Goal: Task Accomplishment & Management: Use online tool/utility

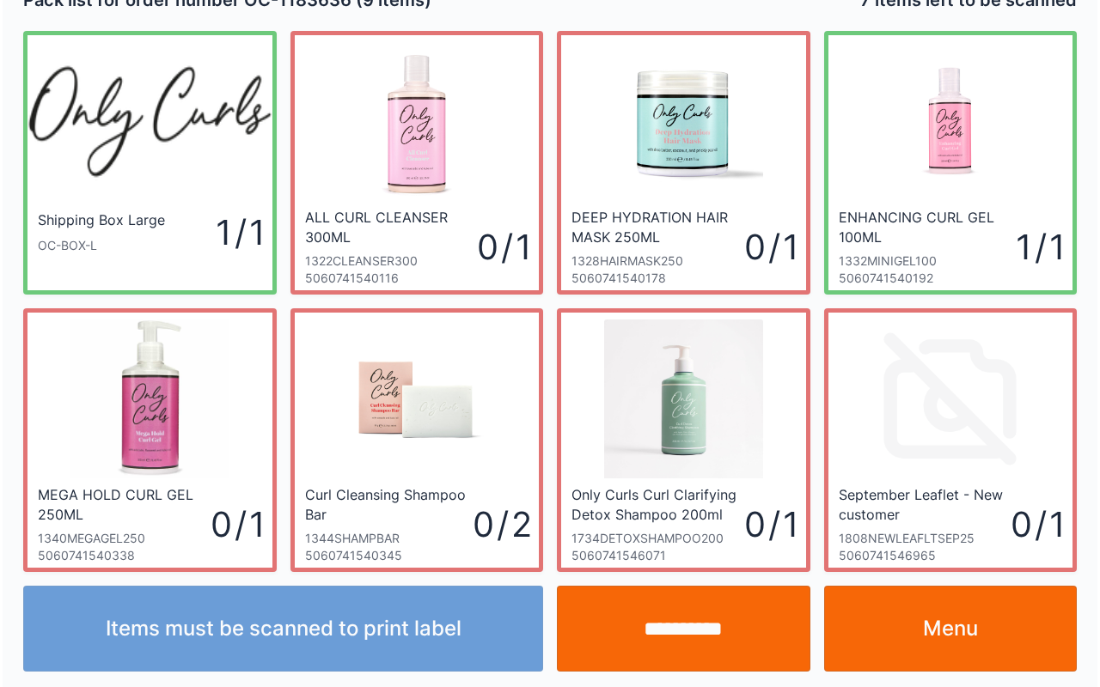
scroll to position [31, 0]
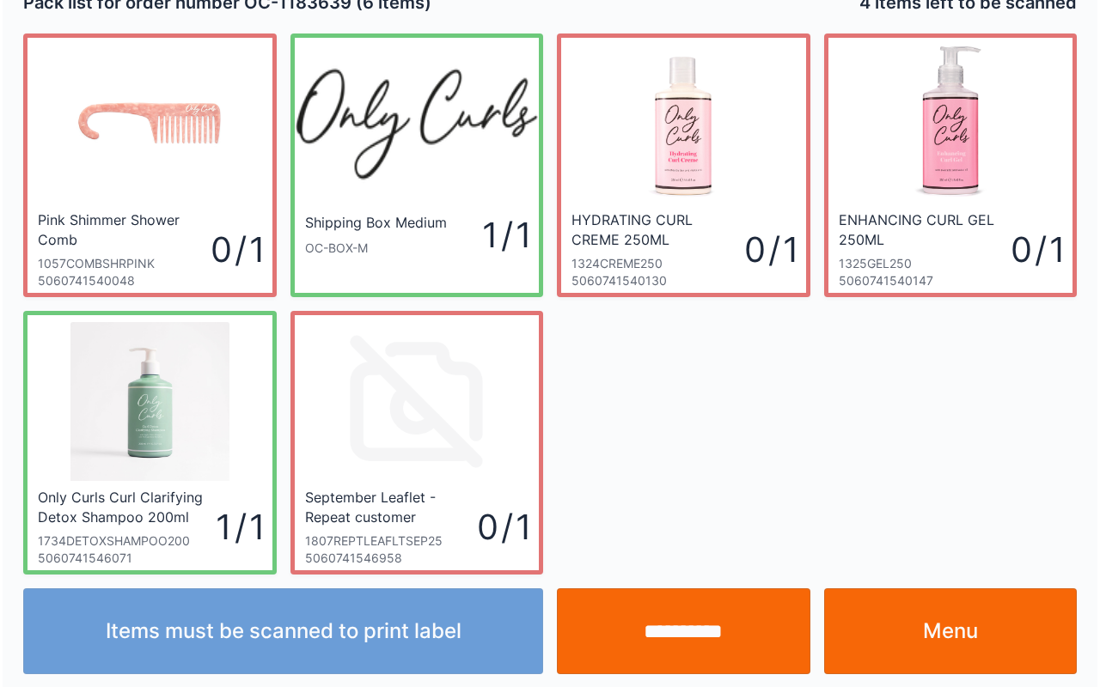
scroll to position [31, 0]
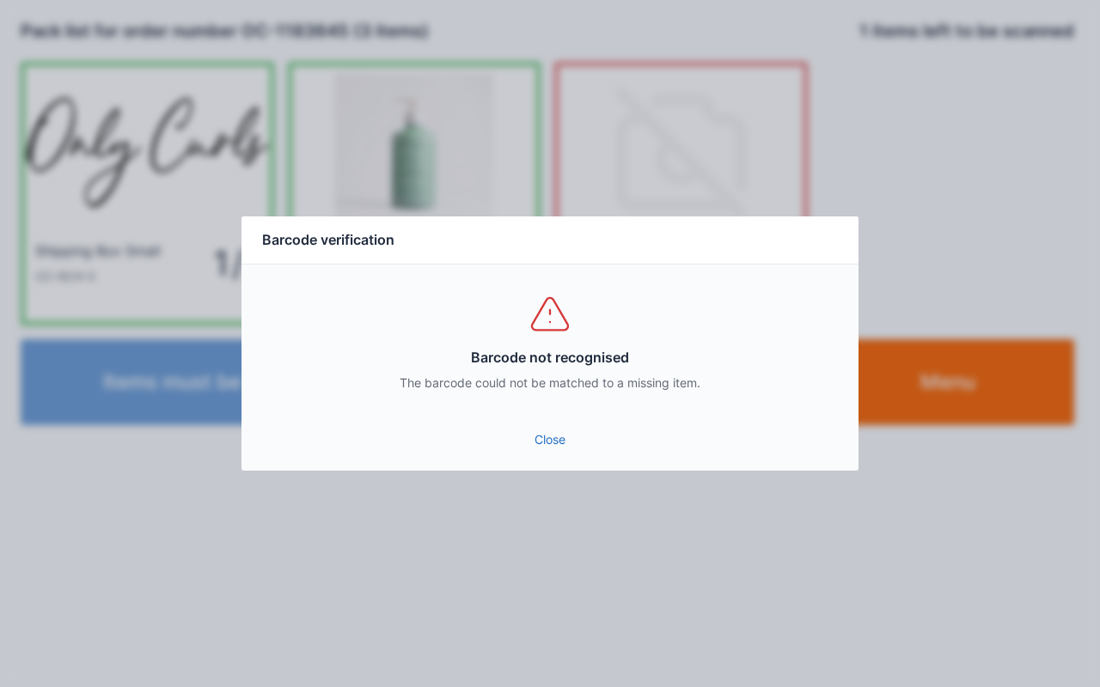
click at [550, 452] on link "Close" at bounding box center [549, 439] width 589 height 31
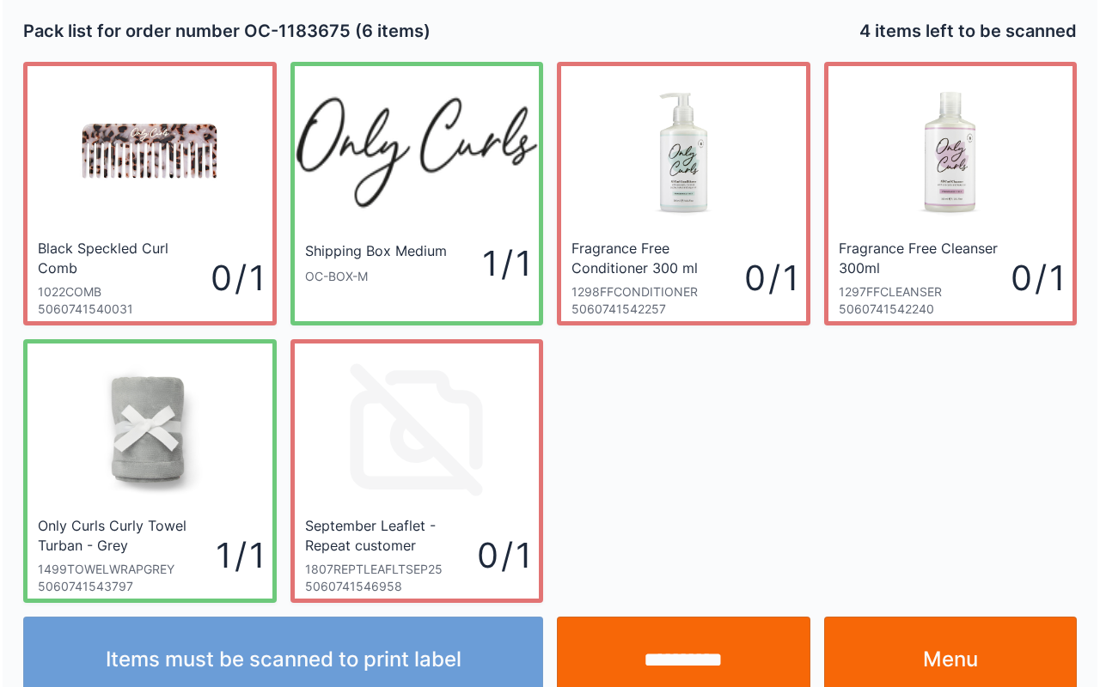
scroll to position [31, 0]
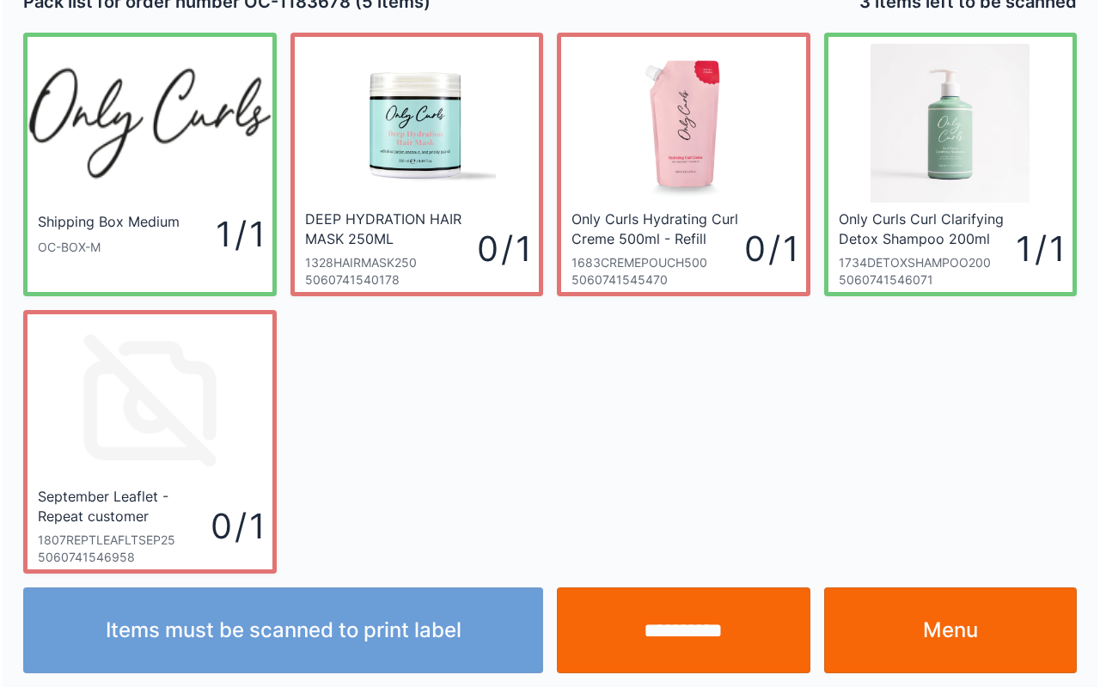
scroll to position [31, 0]
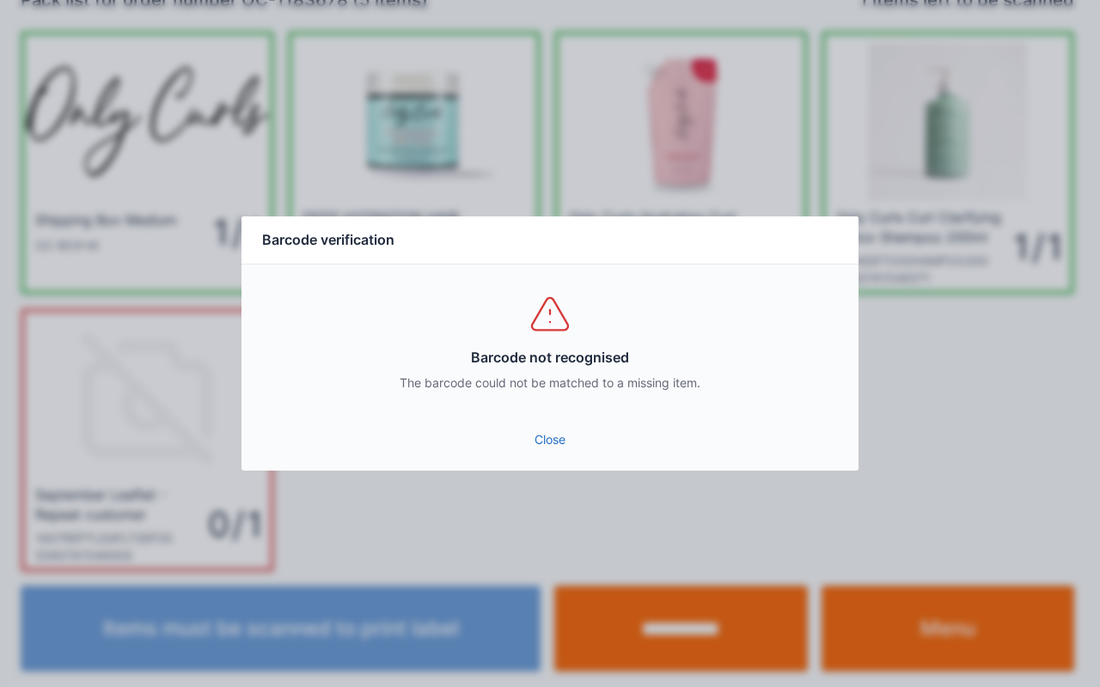
click at [548, 427] on link "Close" at bounding box center [549, 439] width 589 height 31
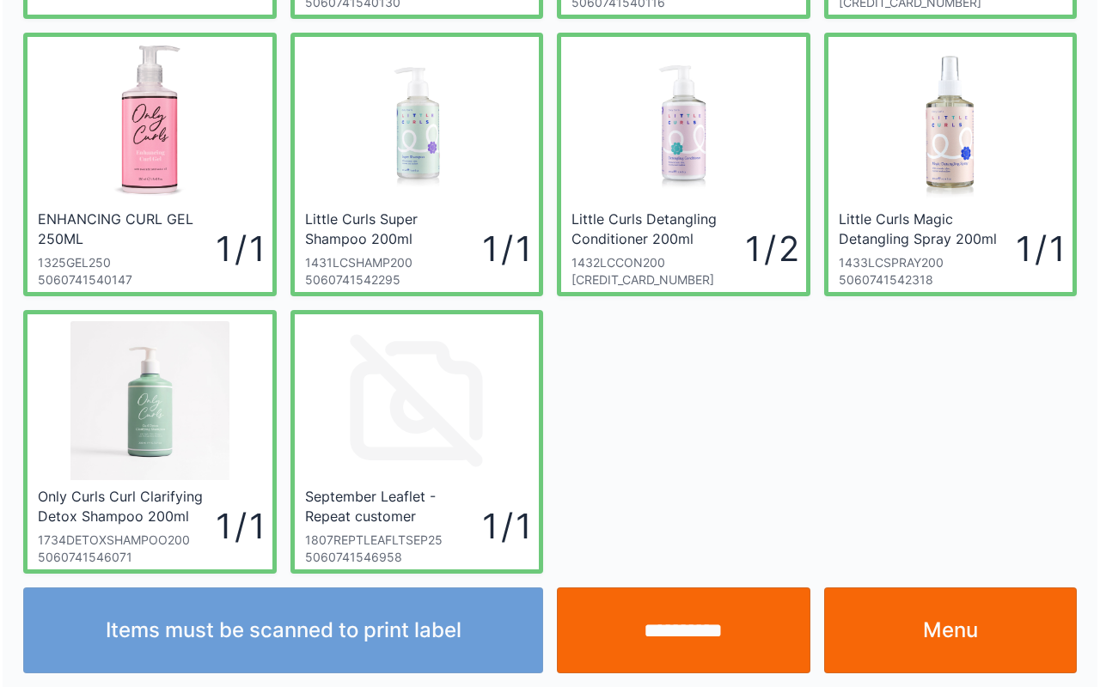
scroll to position [308, 0]
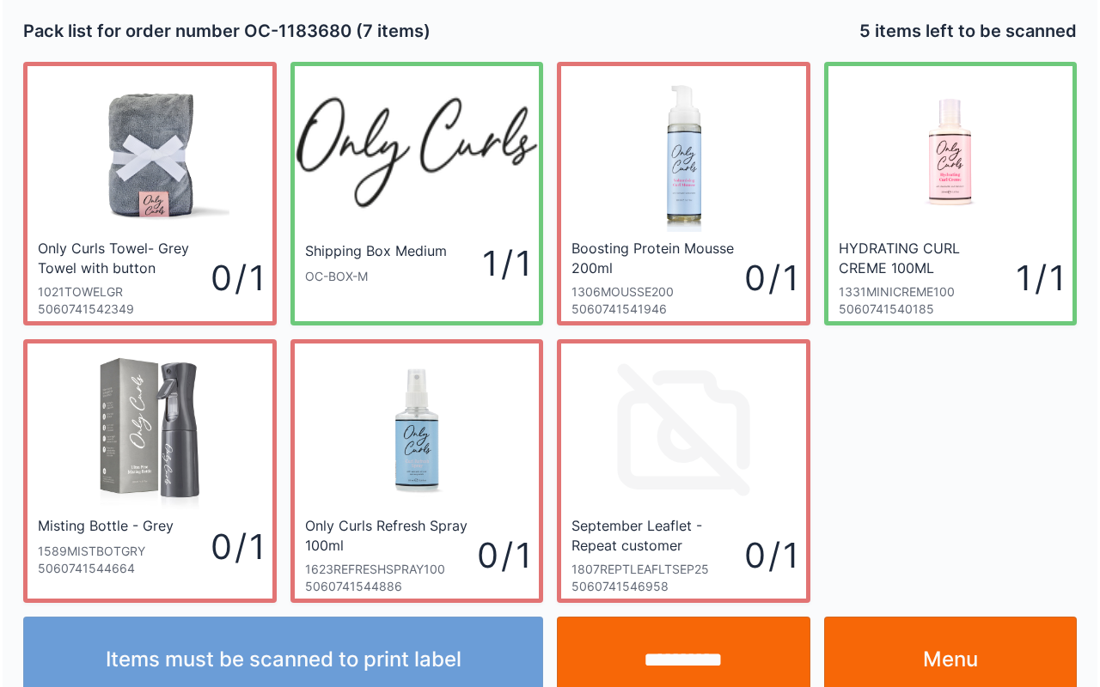
scroll to position [31, 0]
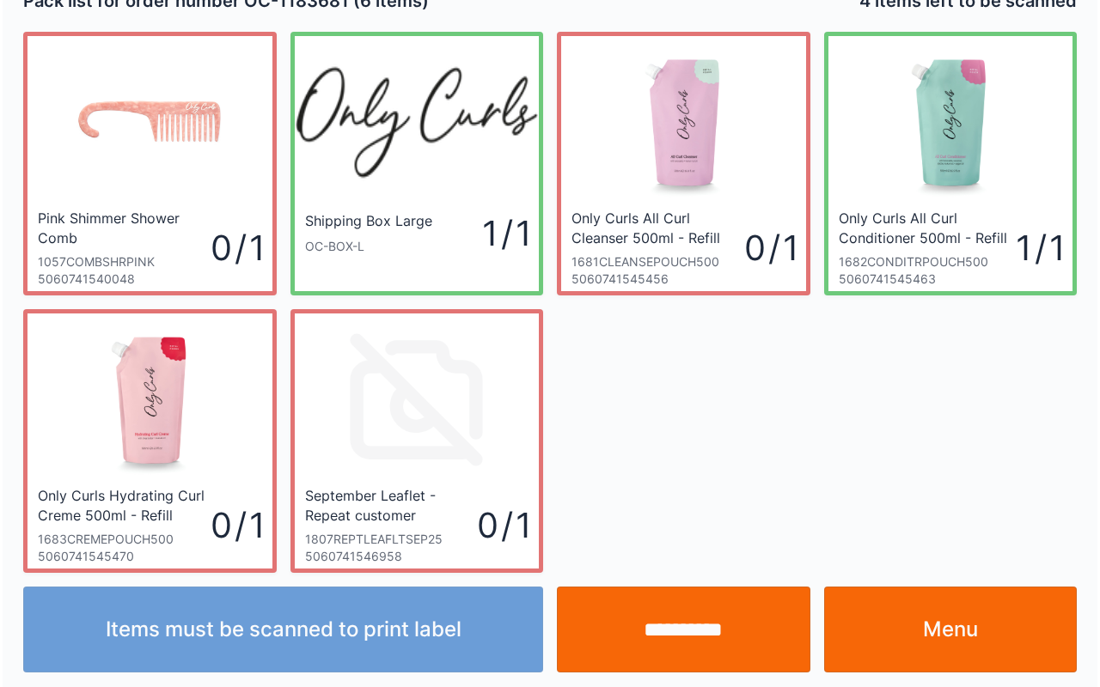
scroll to position [31, 0]
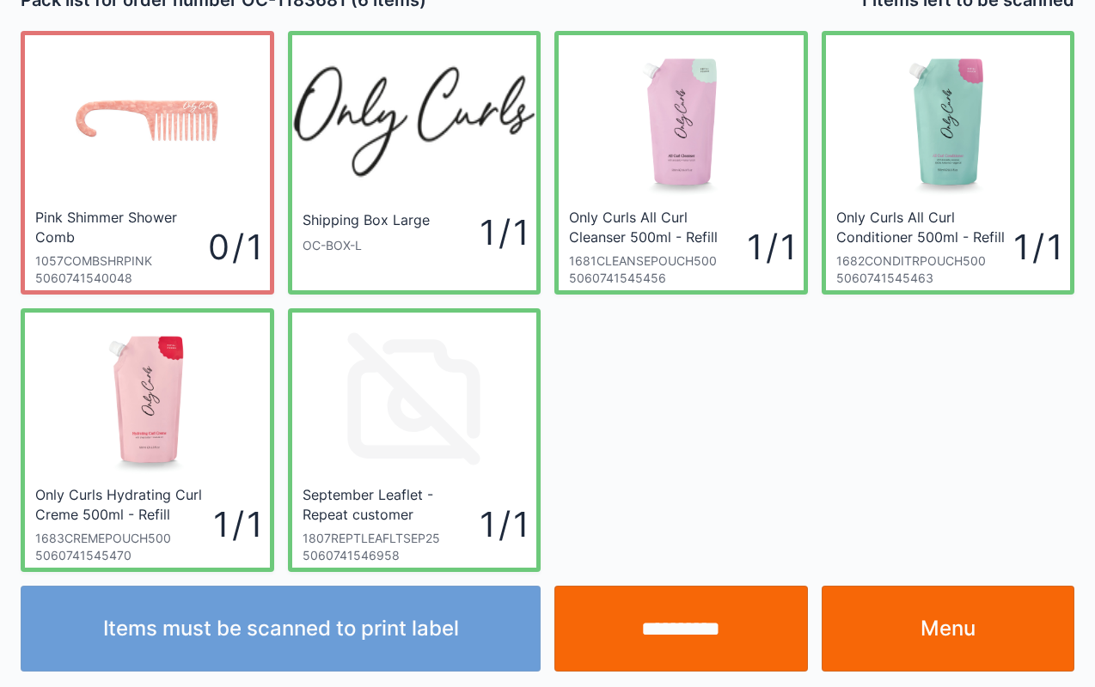
click at [644, 600] on input "**********" at bounding box center [680, 629] width 253 height 86
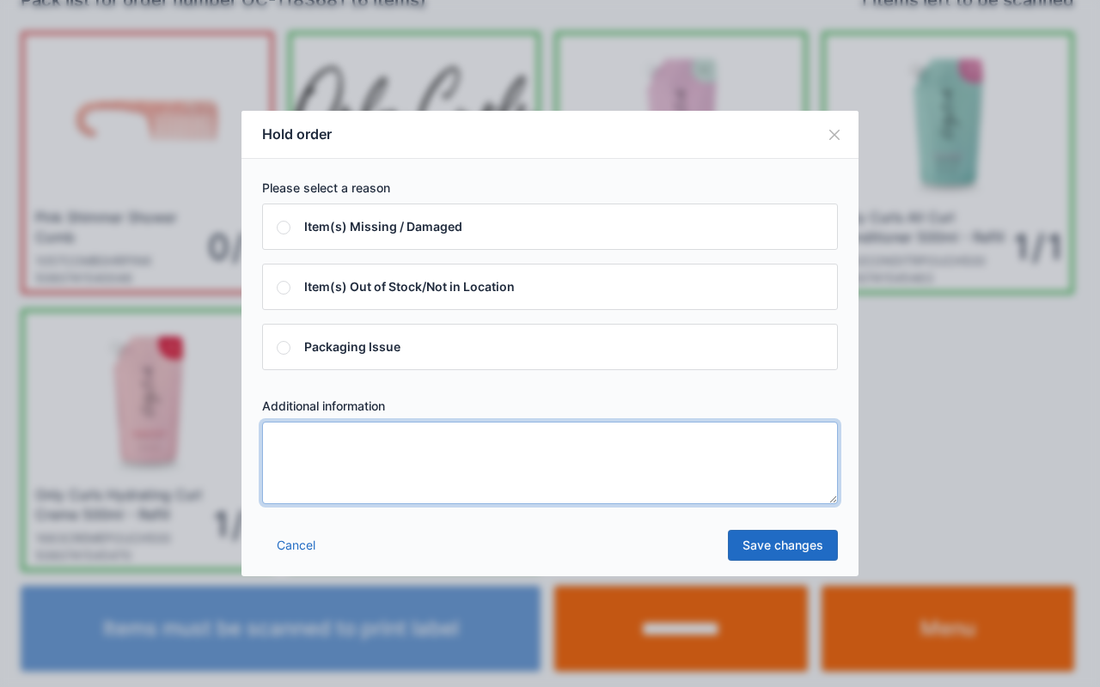
click at [552, 431] on textarea at bounding box center [550, 463] width 576 height 82
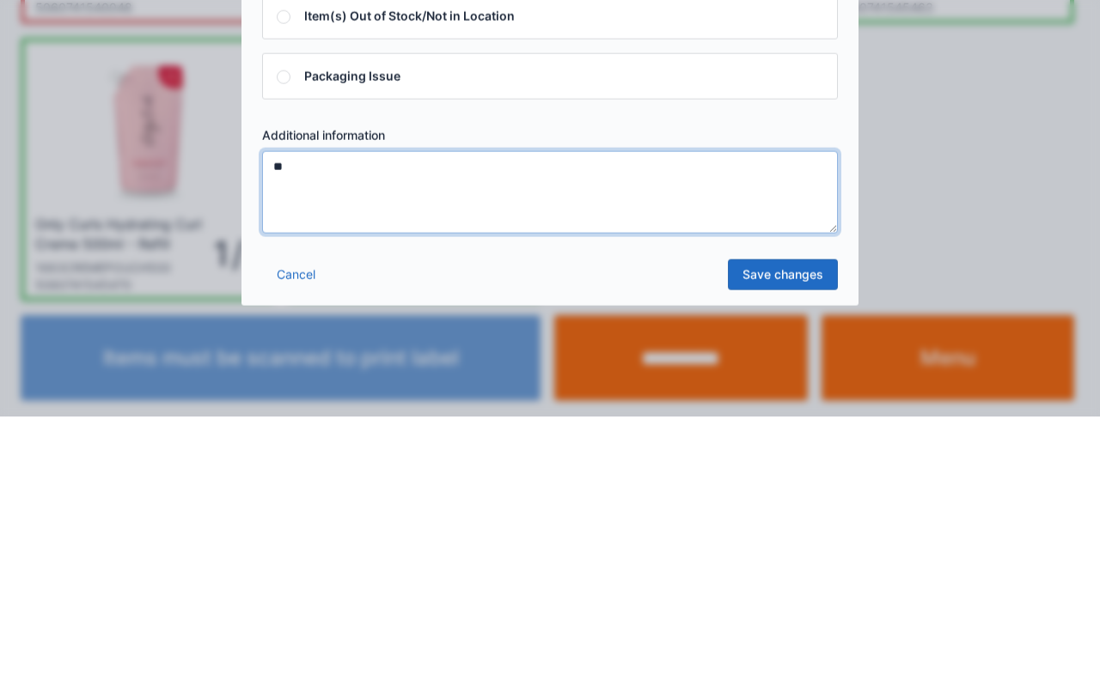
type textarea "**"
click at [784, 538] on link "Save changes" at bounding box center [783, 545] width 110 height 31
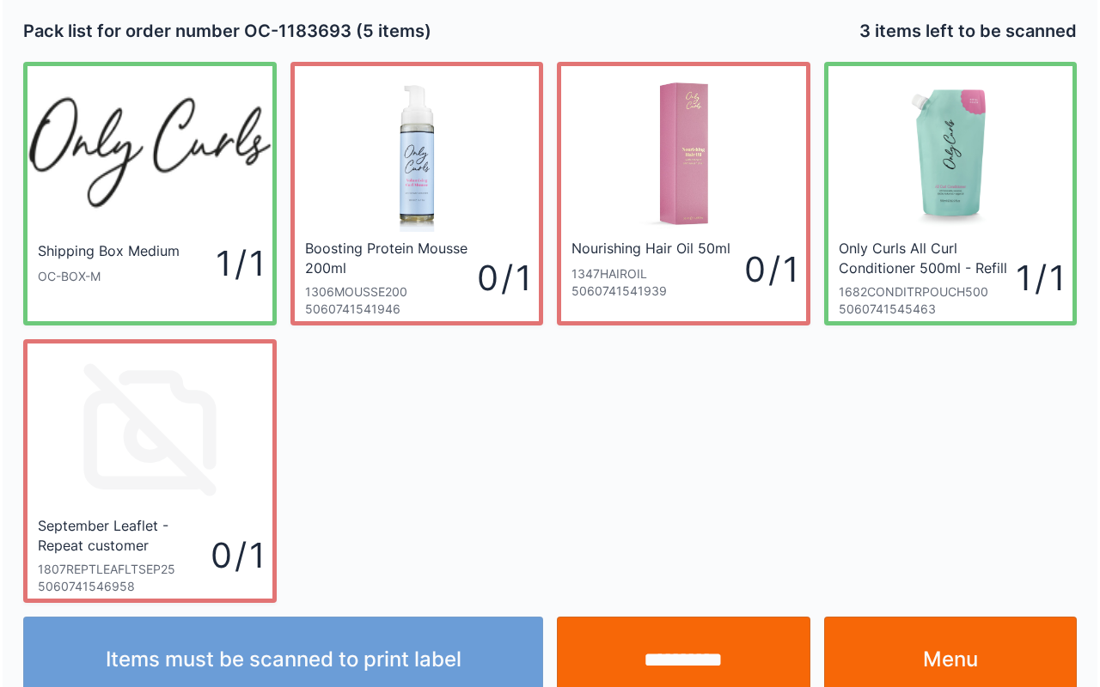
scroll to position [31, 0]
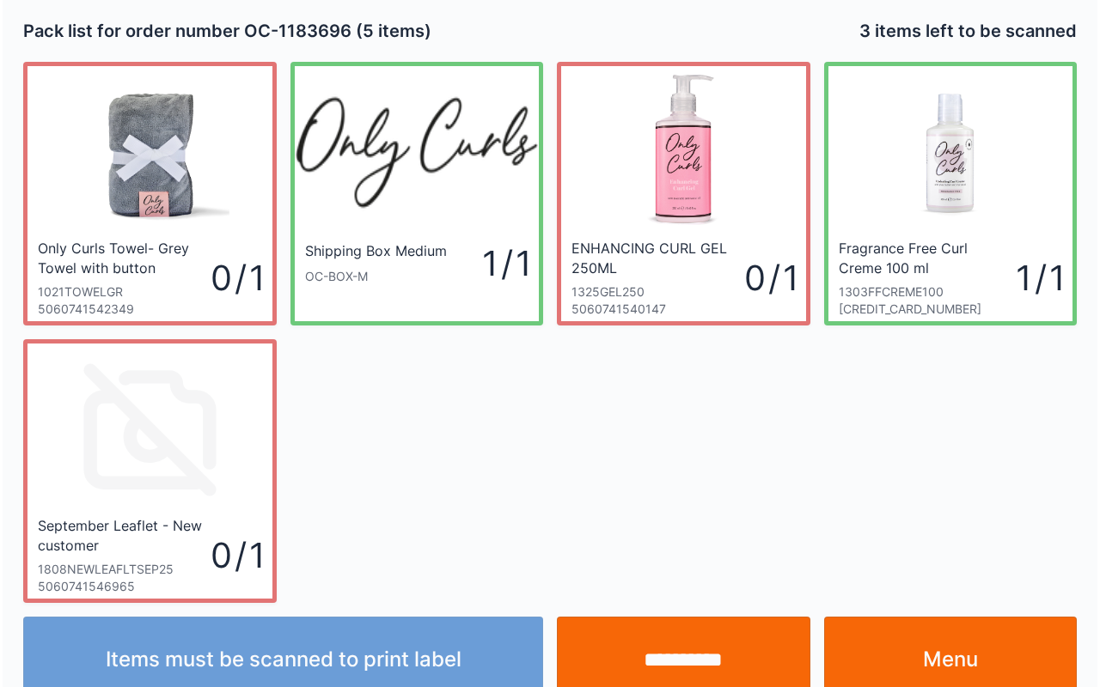
scroll to position [31, 0]
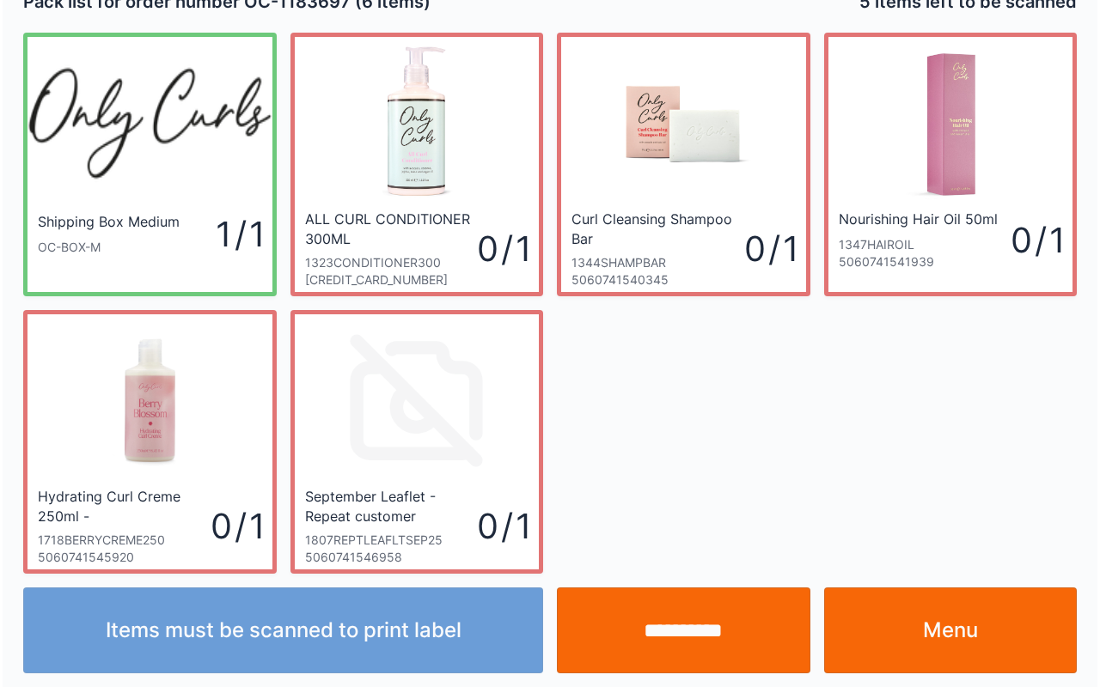
scroll to position [31, 0]
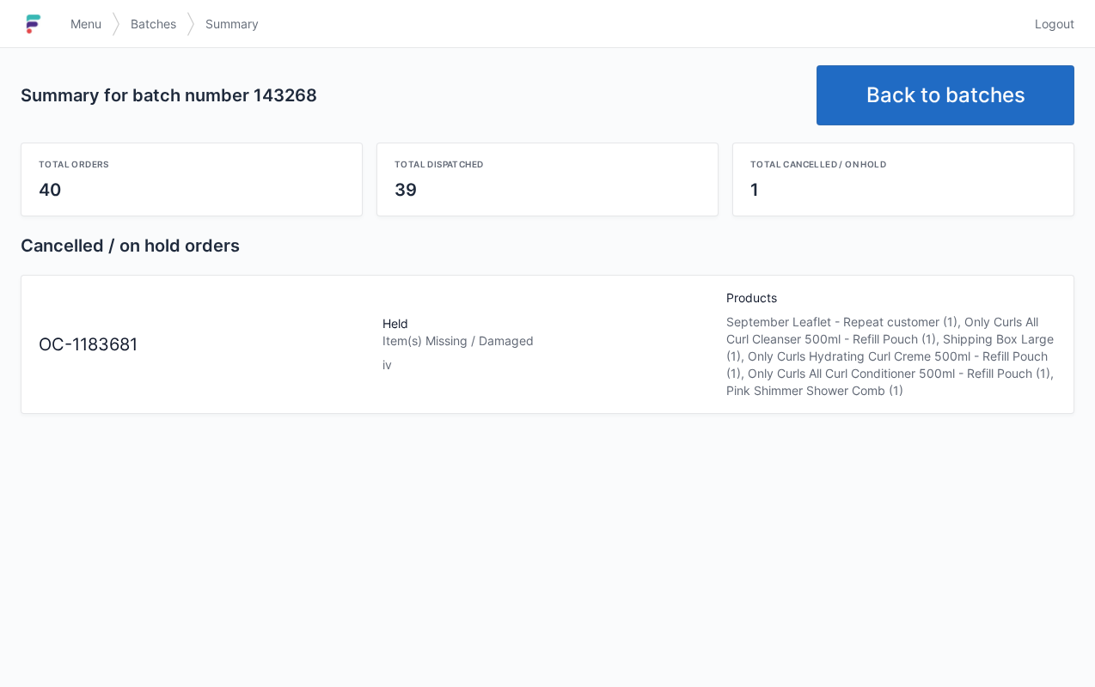
click at [978, 72] on link "Back to batches" at bounding box center [945, 95] width 258 height 60
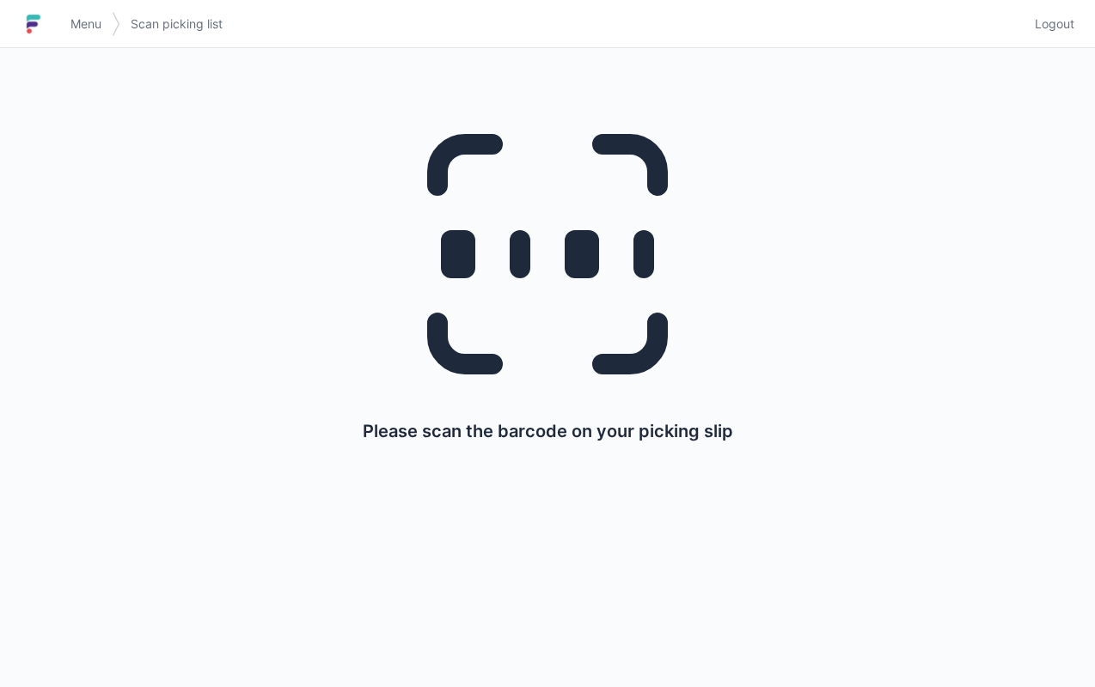
click at [83, 36] on link "Menu" at bounding box center [86, 24] width 52 height 31
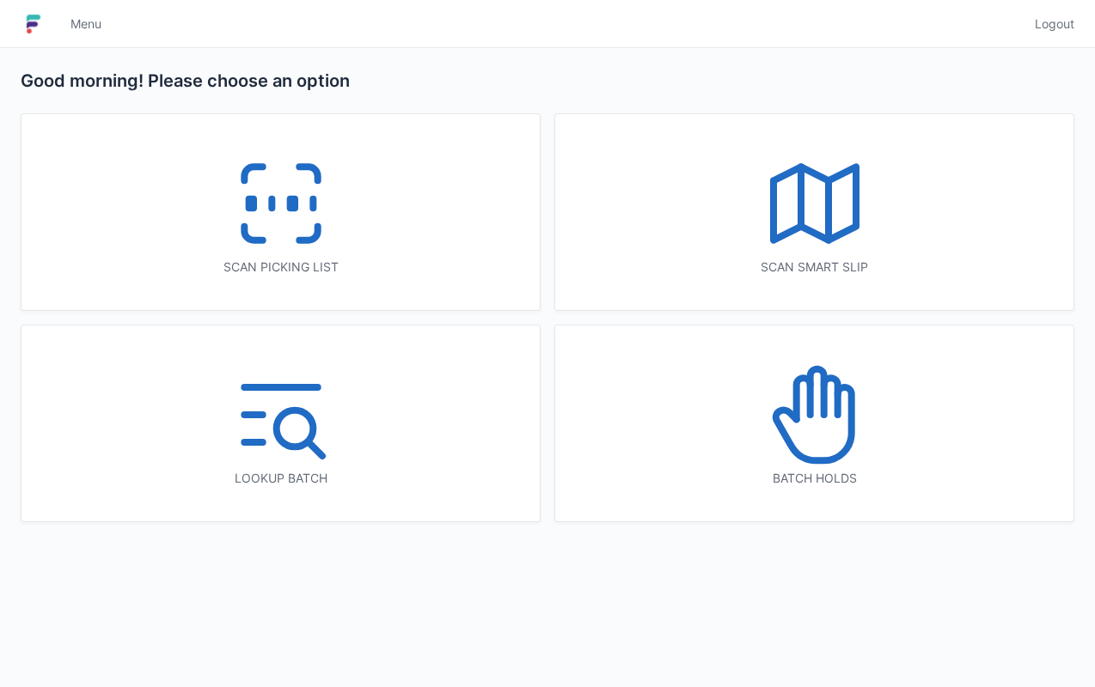
click at [814, 426] on icon at bounding box center [814, 415] width 110 height 110
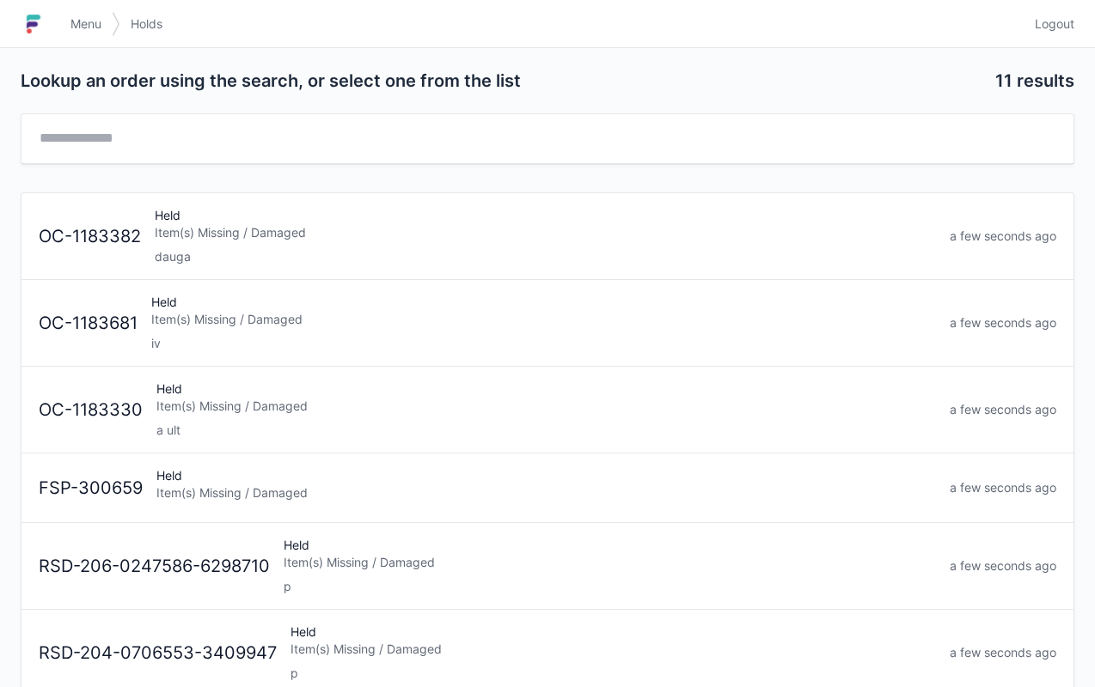
click at [241, 326] on div "Held Item(s) Missing / Damaged iv" at bounding box center [543, 323] width 798 height 58
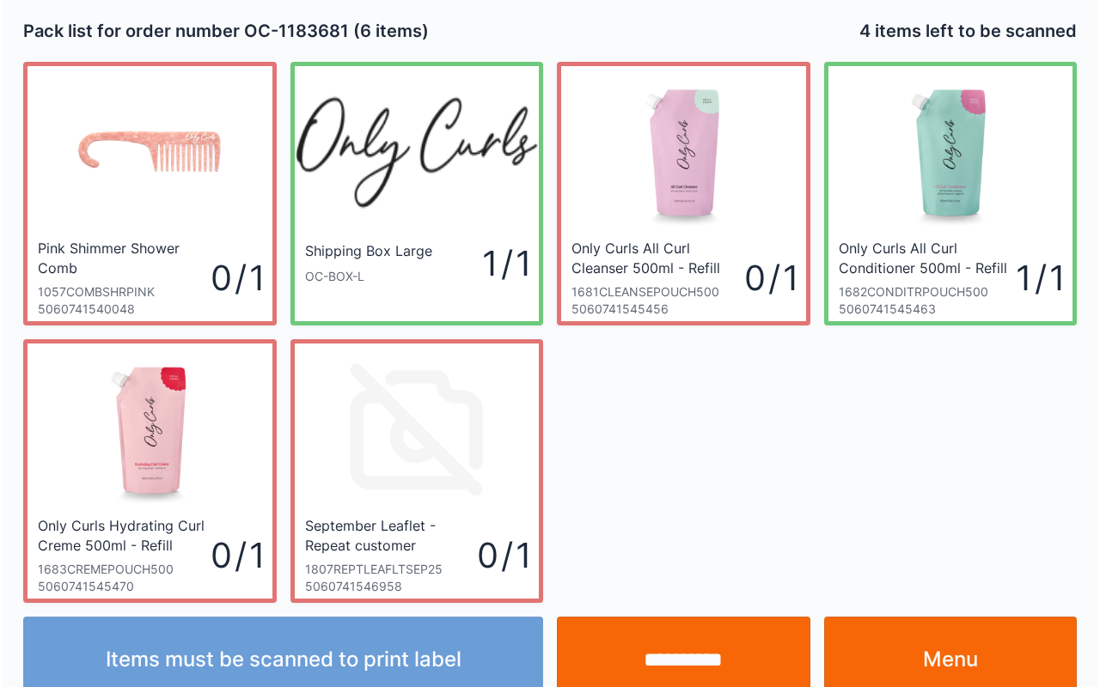
scroll to position [31, 0]
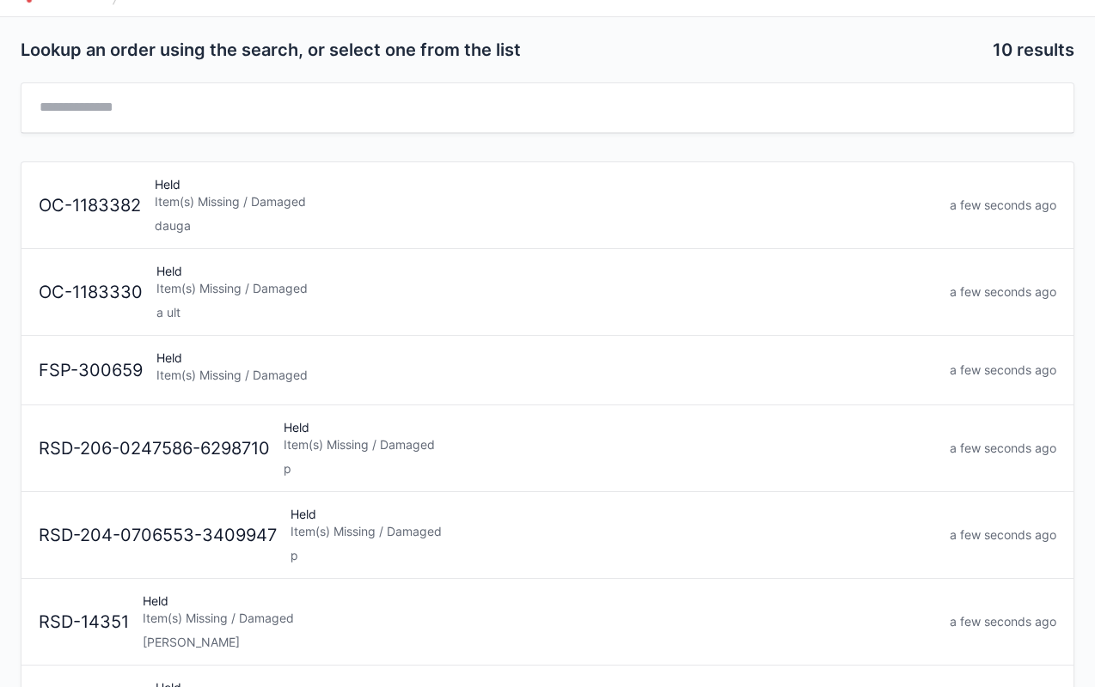
scroll to position [34, 0]
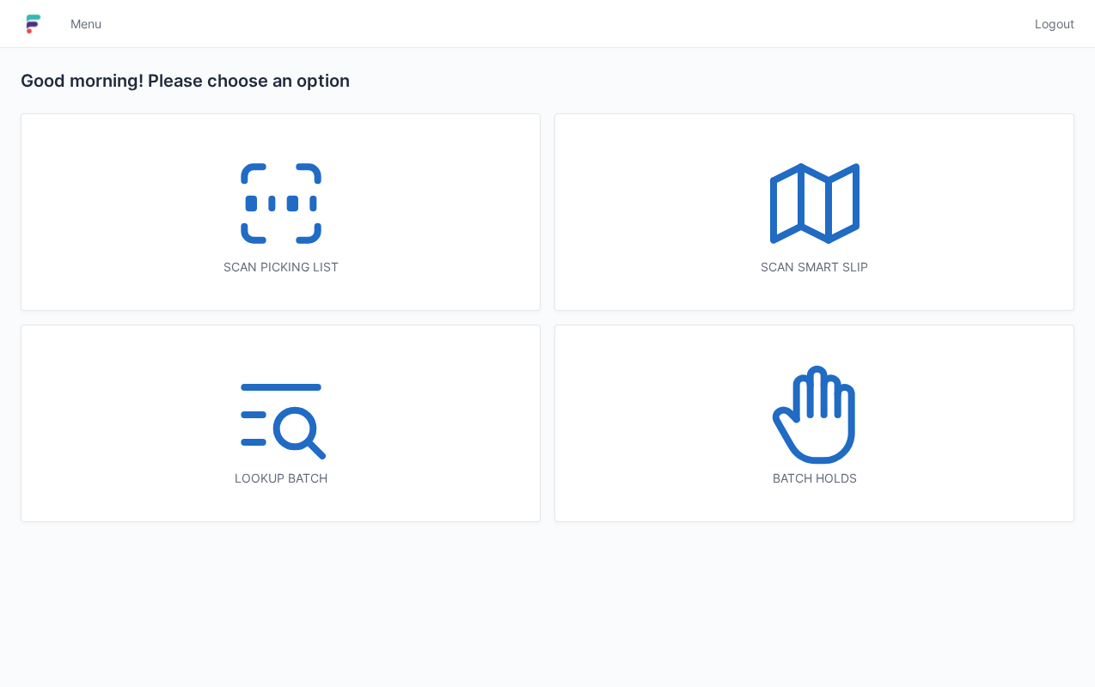
click at [263, 199] on icon at bounding box center [281, 204] width 110 height 110
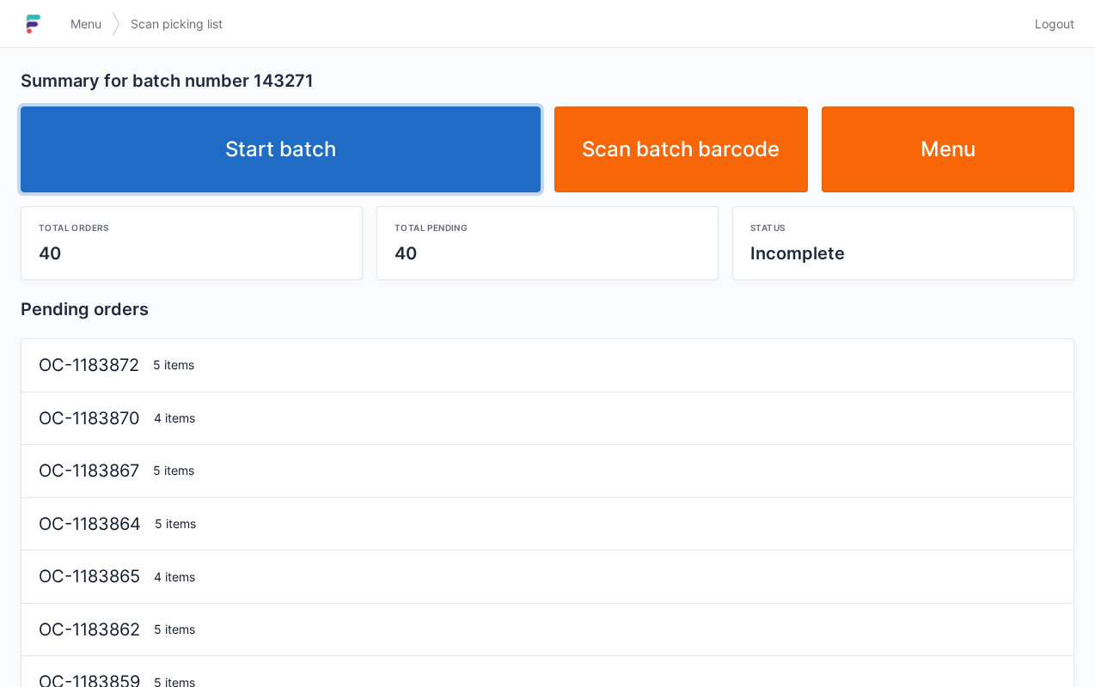
click at [309, 132] on link "Start batch" at bounding box center [281, 150] width 520 height 86
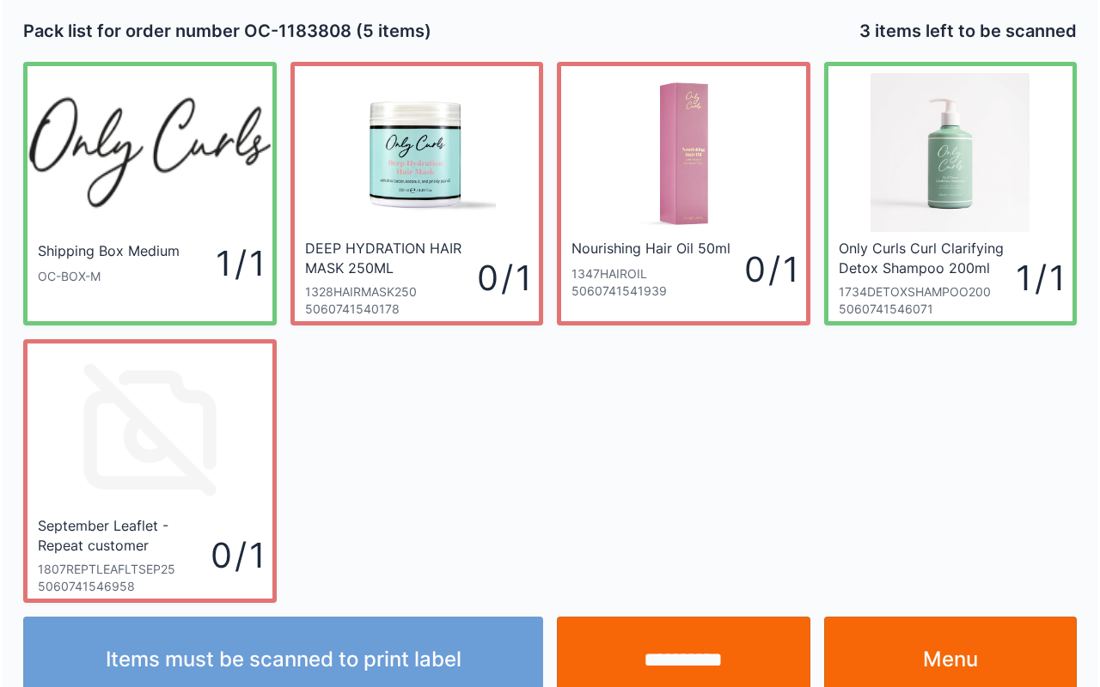
scroll to position [31, 0]
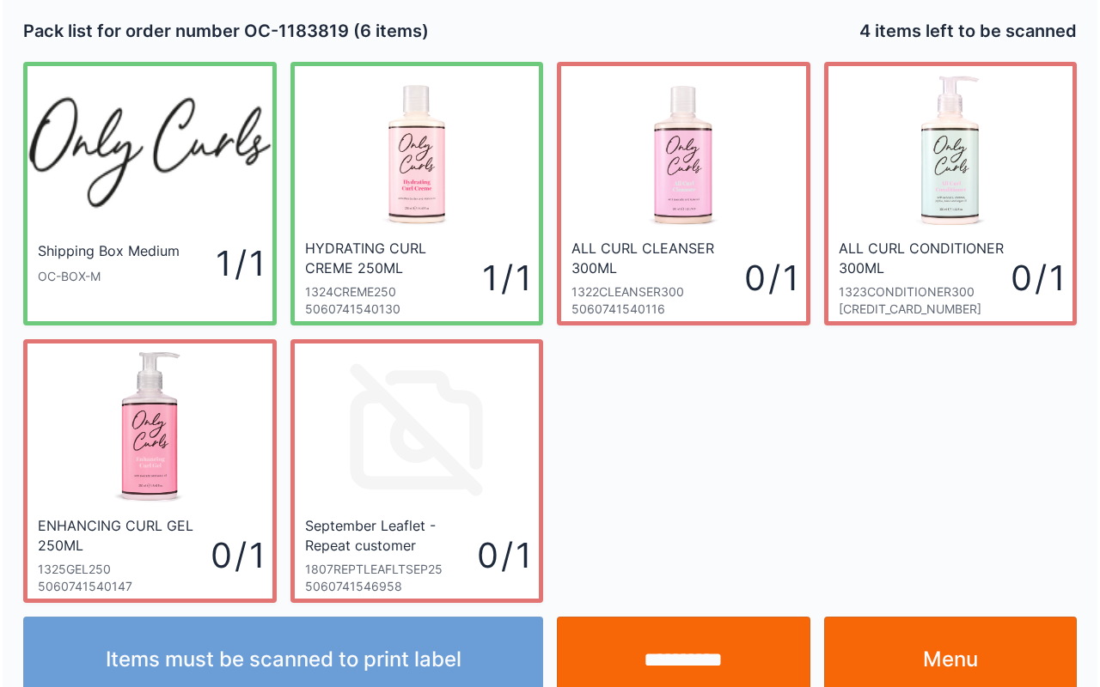
scroll to position [31, 0]
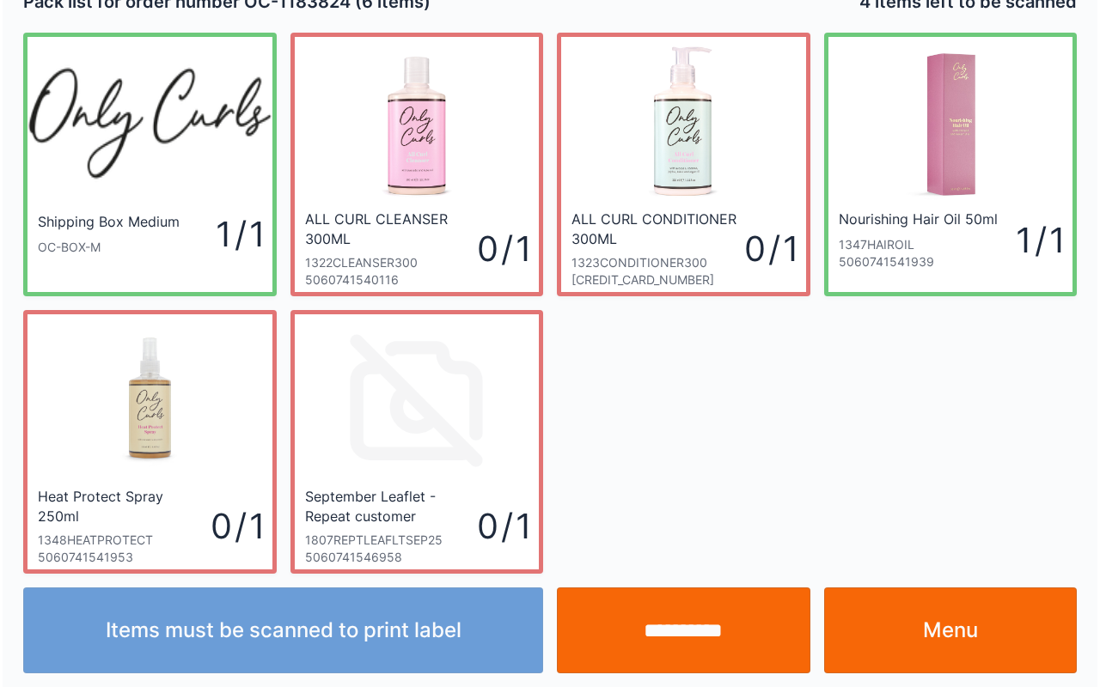
scroll to position [31, 0]
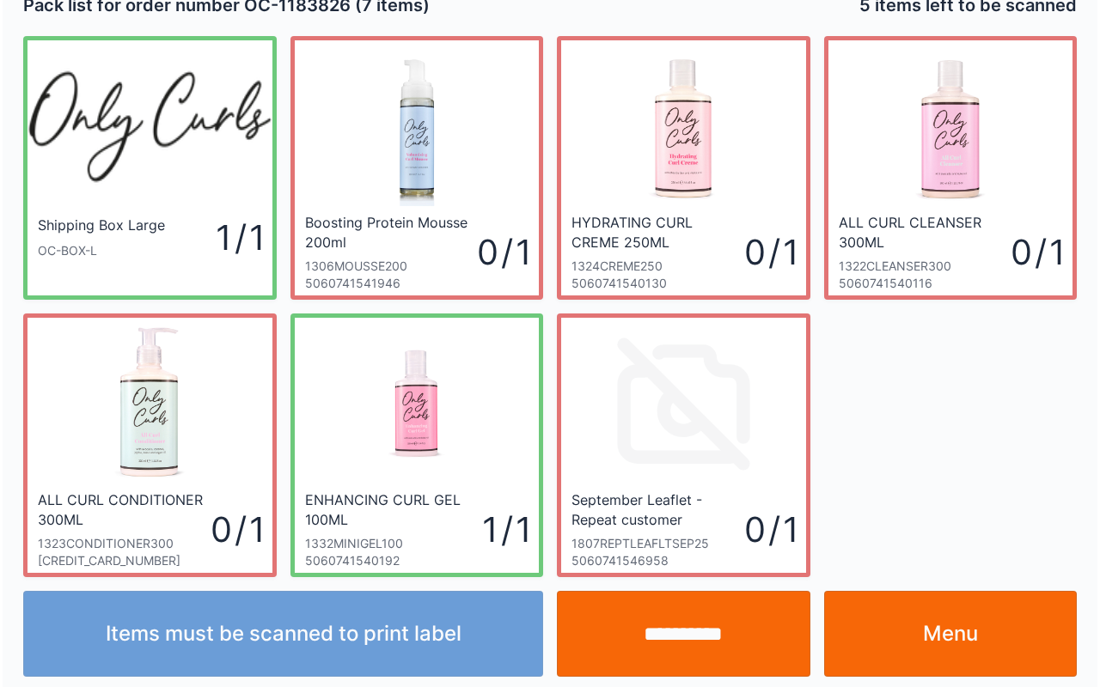
scroll to position [31, 0]
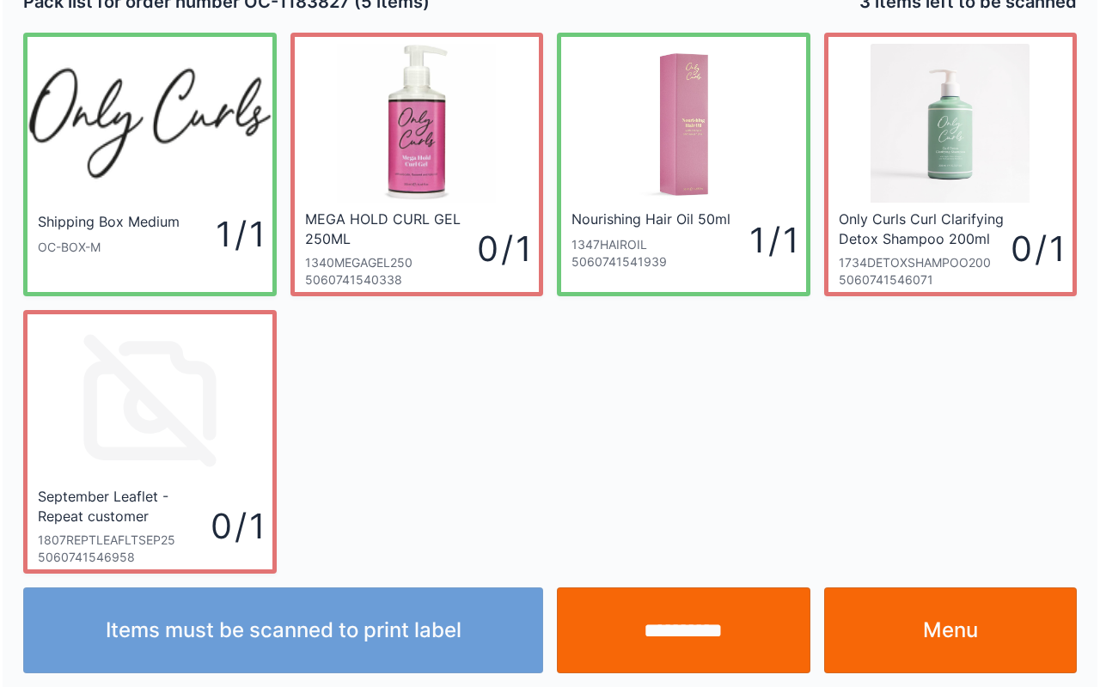
scroll to position [31, 0]
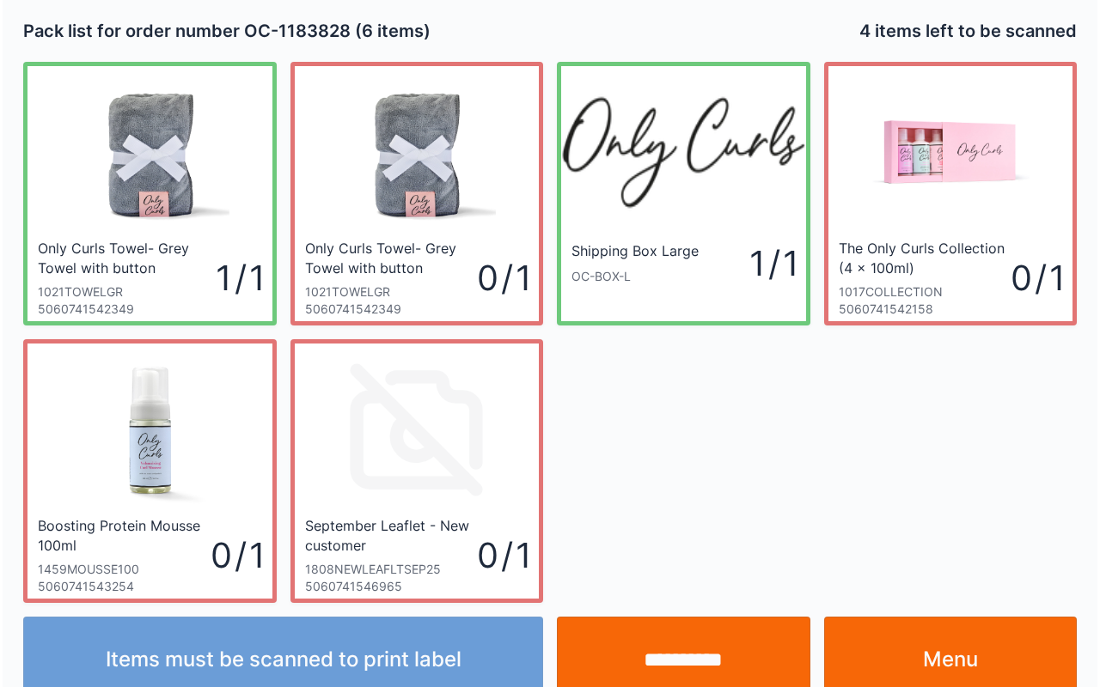
scroll to position [31, 0]
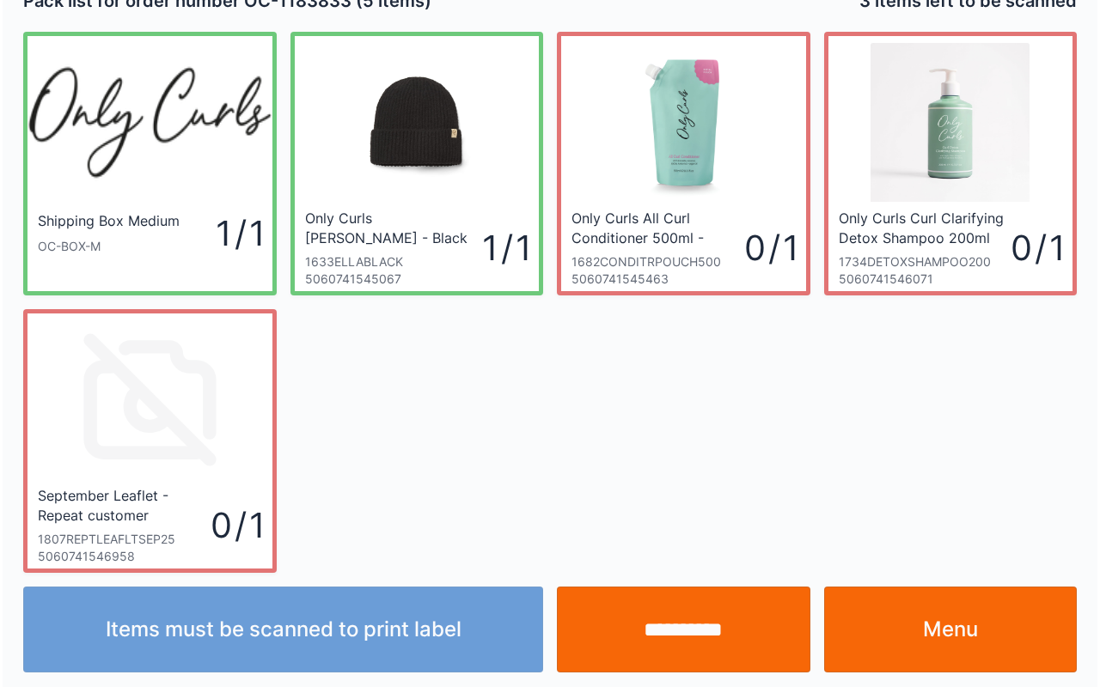
scroll to position [31, 0]
